Goal: Navigation & Orientation: Go to known website

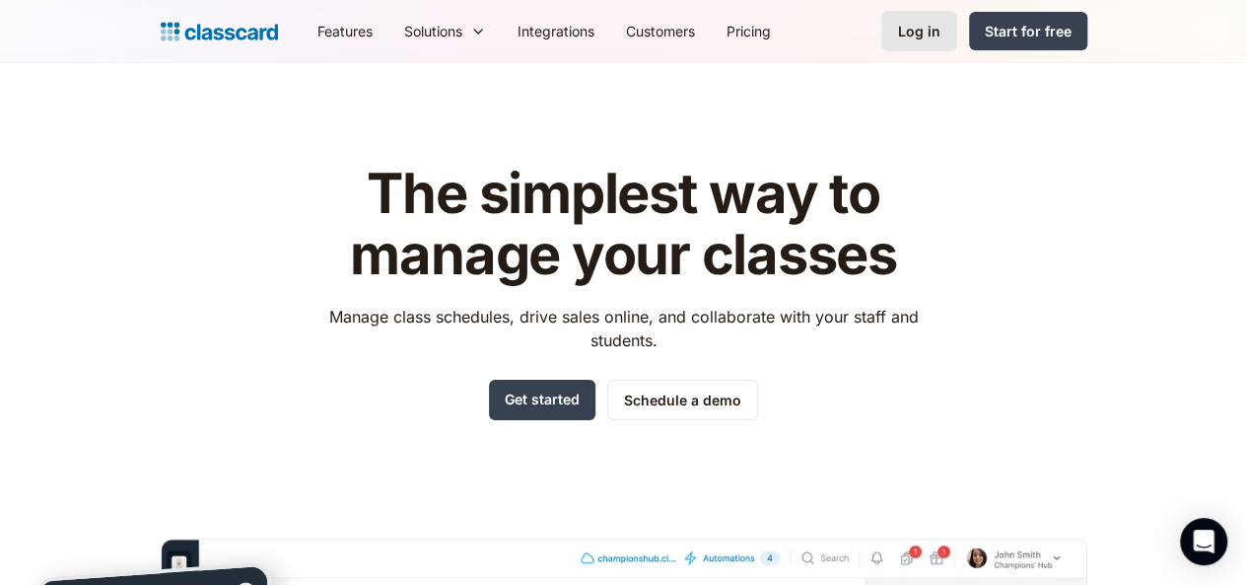
click at [940, 40] on div "Log in" at bounding box center [919, 31] width 42 height 21
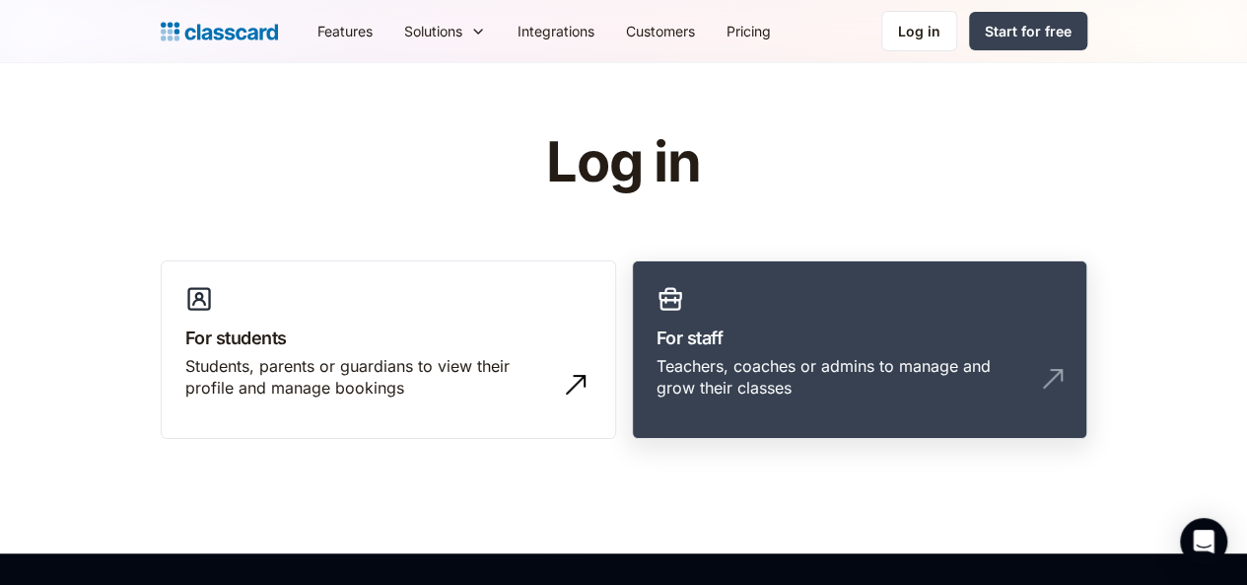
click at [716, 348] on h3 "For staff" at bounding box center [860, 337] width 406 height 27
